Goal: Find specific page/section: Find specific page/section

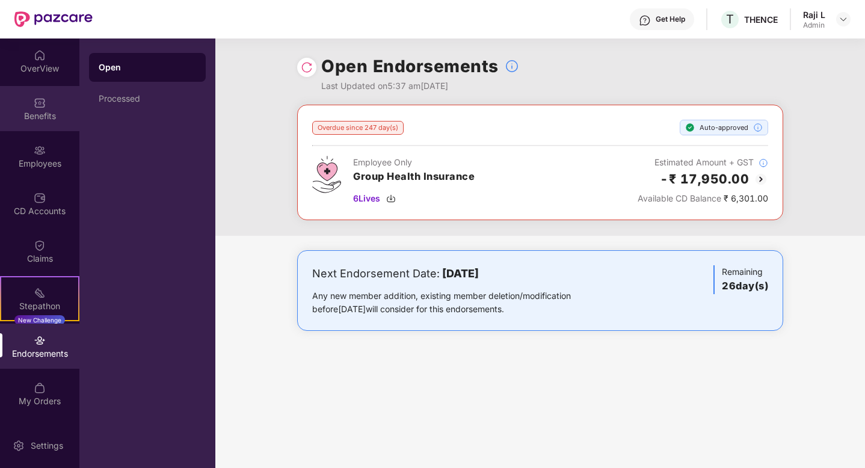
click at [45, 112] on div "Benefits" at bounding box center [39, 116] width 79 height 12
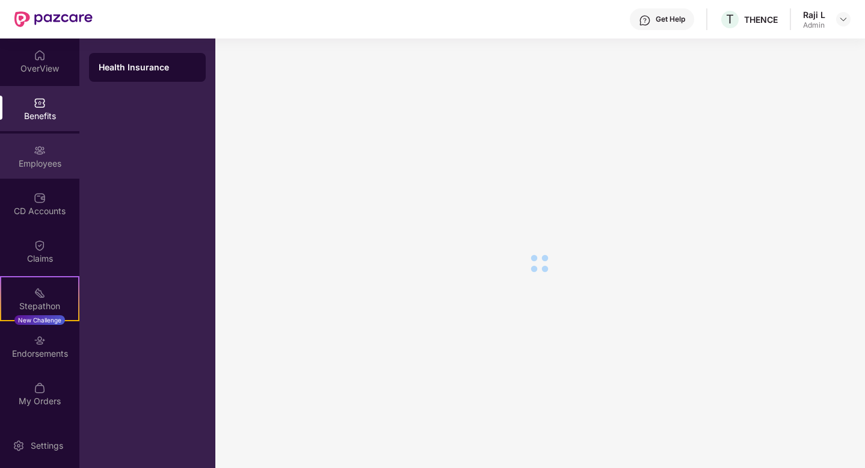
click at [41, 162] on div "Employees" at bounding box center [39, 164] width 79 height 12
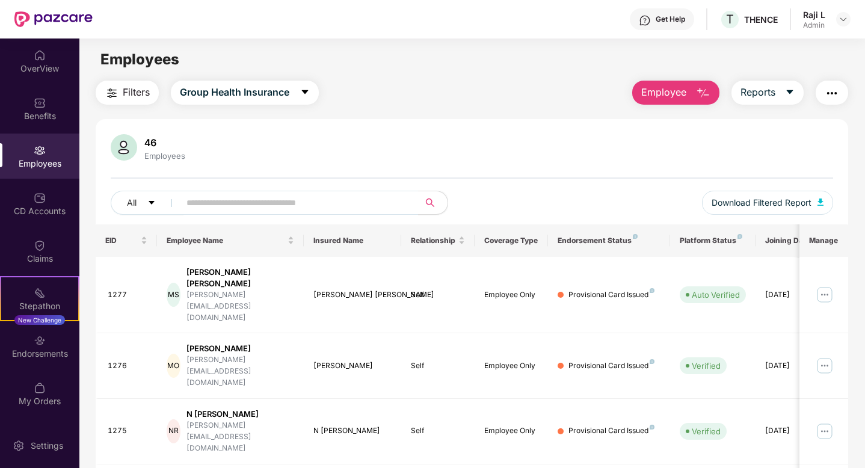
click at [201, 188] on div "46 Employees All Download Filtered Report" at bounding box center [472, 179] width 752 height 90
click at [201, 197] on input "text" at bounding box center [294, 203] width 216 height 18
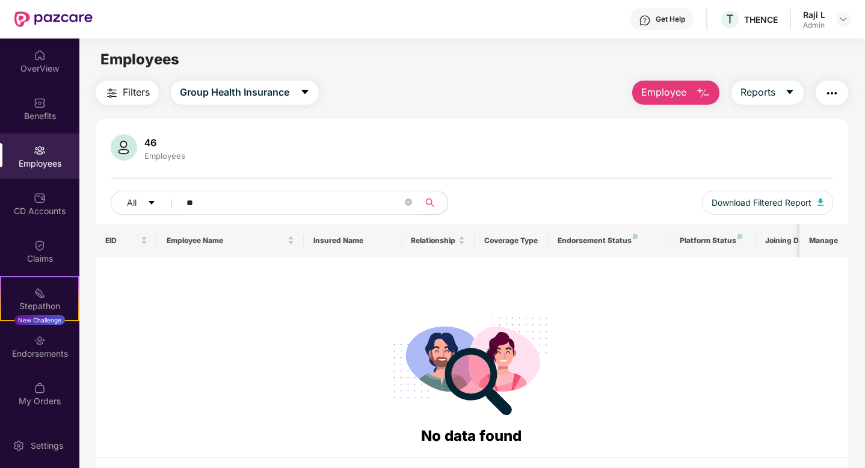
type input "*"
